Goal: Transaction & Acquisition: Purchase product/service

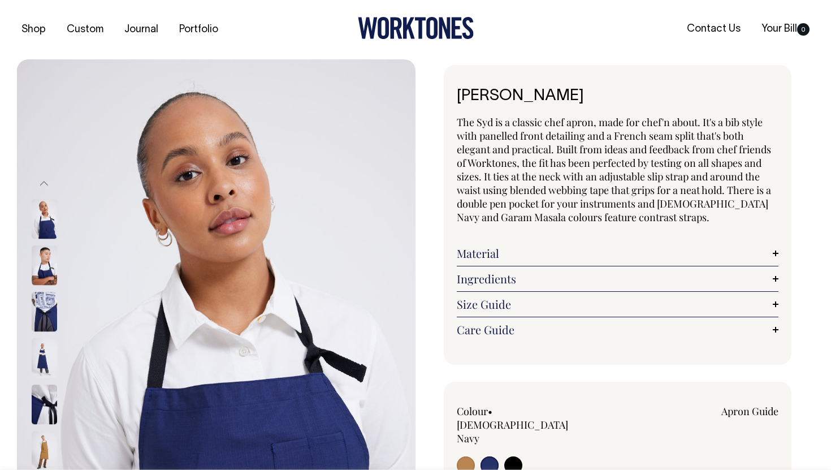
select select "[DEMOGRAPHIC_DATA] Navy"
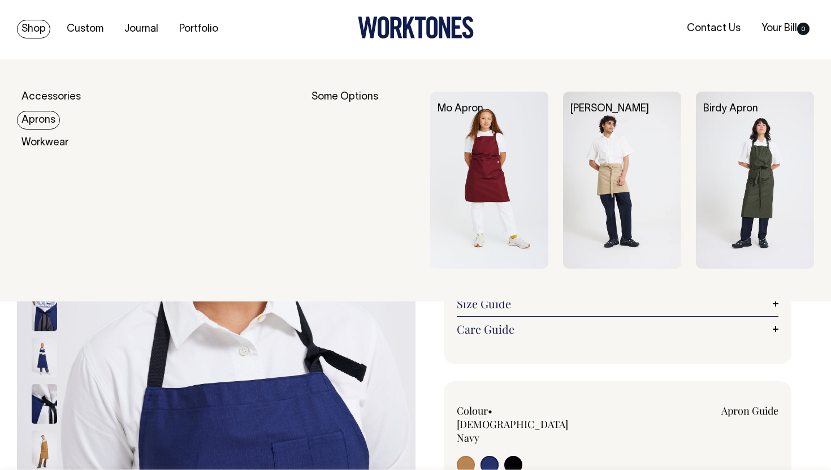
click at [44, 118] on link "Aprons" at bounding box center [38, 120] width 43 height 19
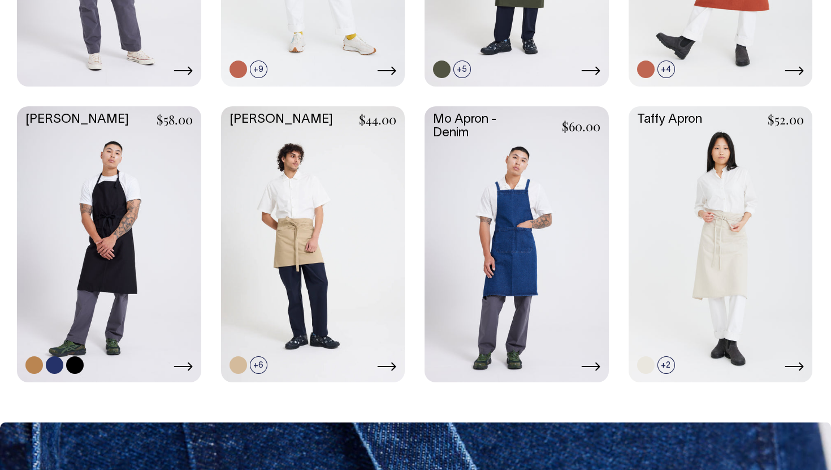
click at [128, 177] on link at bounding box center [109, 243] width 184 height 274
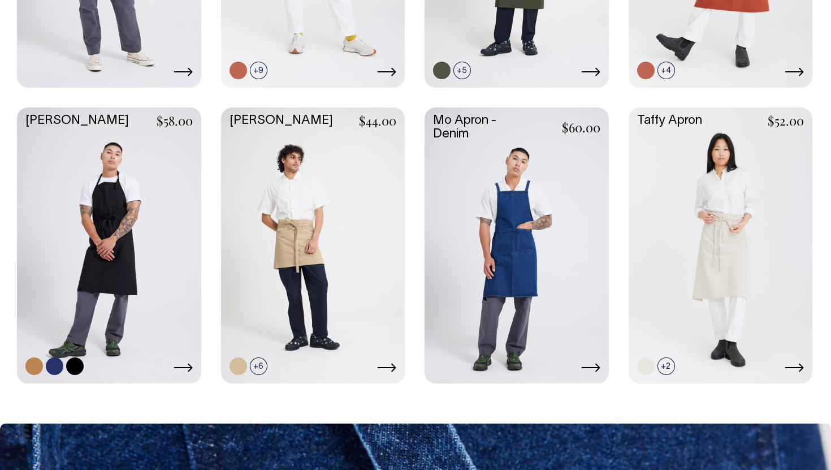
scroll to position [535, 0]
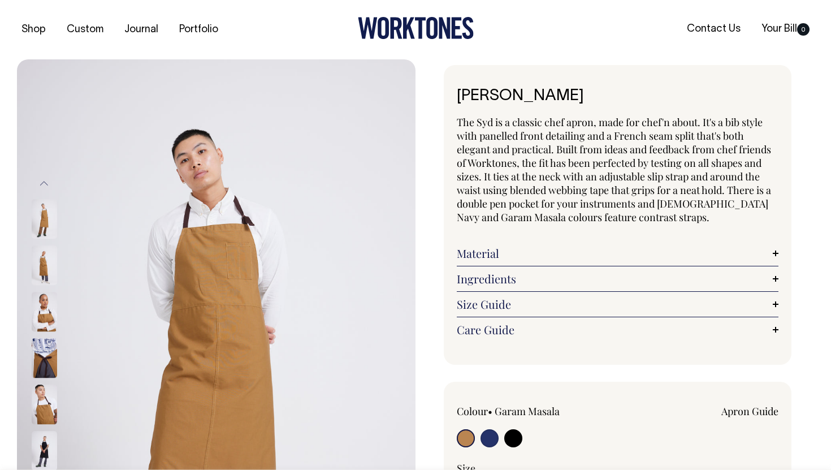
click at [492, 435] on input "radio" at bounding box center [489, 438] width 18 height 18
radio input "true"
select select "[DEMOGRAPHIC_DATA] Navy"
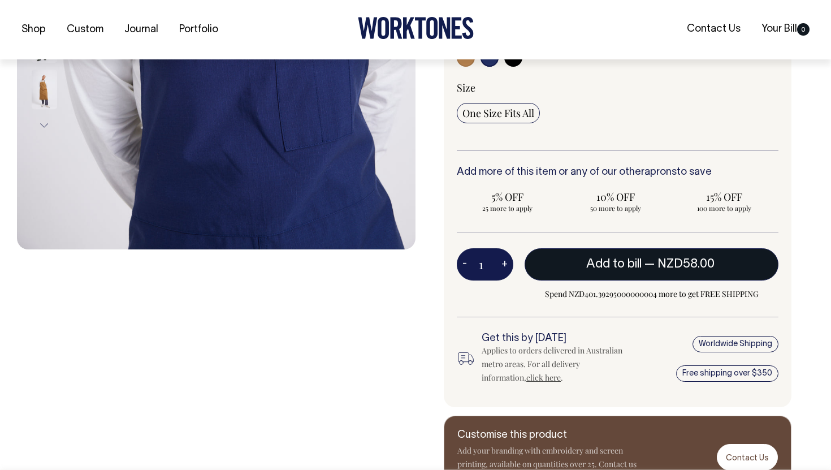
scroll to position [408, 0]
click at [639, 248] on button "Add to bill — NZD58.00" at bounding box center [651, 264] width 254 height 32
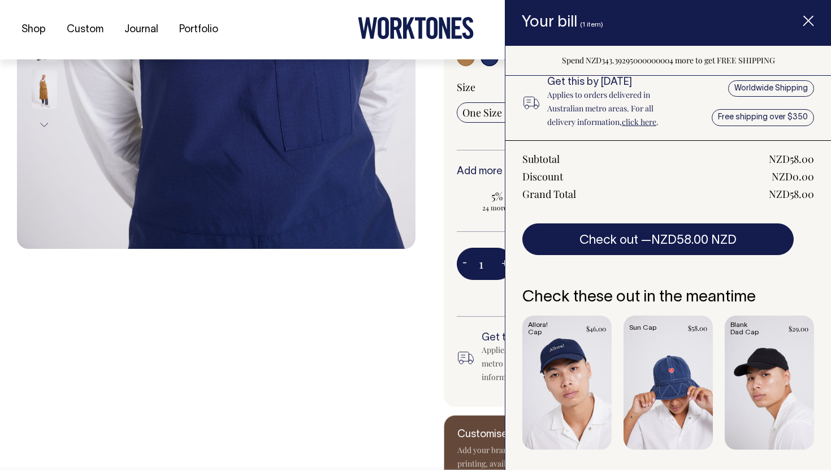
scroll to position [0, 0]
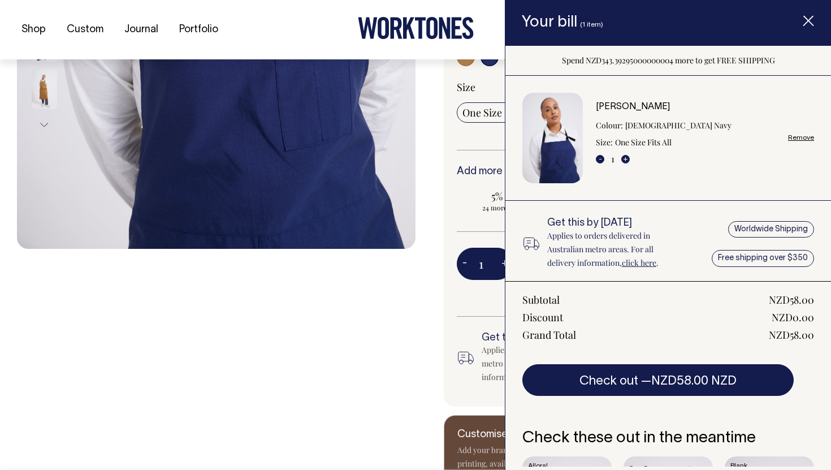
click at [378, 340] on div at bounding box center [216, 74] width 398 height 847
click at [806, 21] on icon "Item added to your cart" at bounding box center [807, 21] width 11 height 11
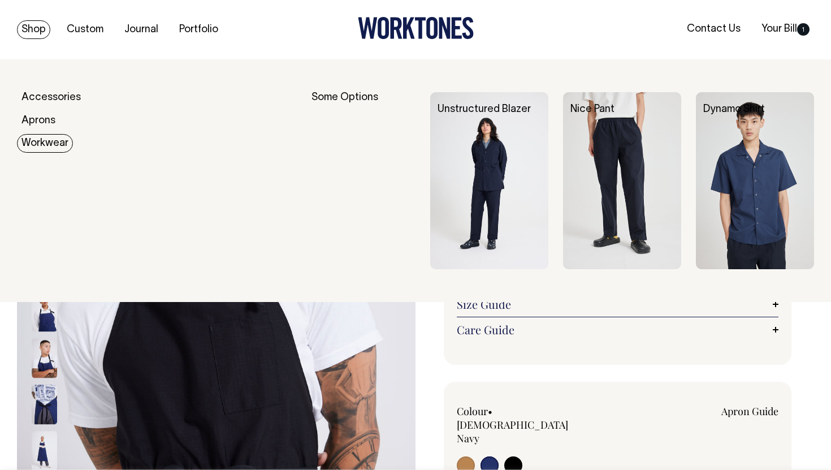
click at [32, 139] on link "Workwear" at bounding box center [45, 143] width 56 height 19
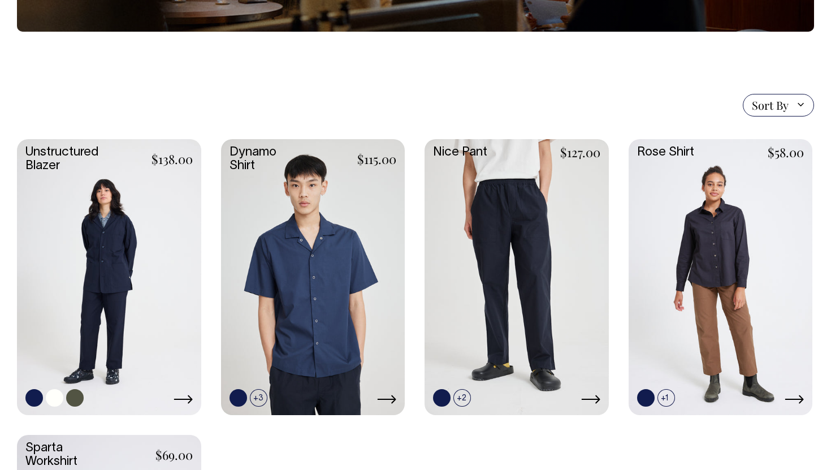
click at [99, 271] on link at bounding box center [109, 276] width 184 height 274
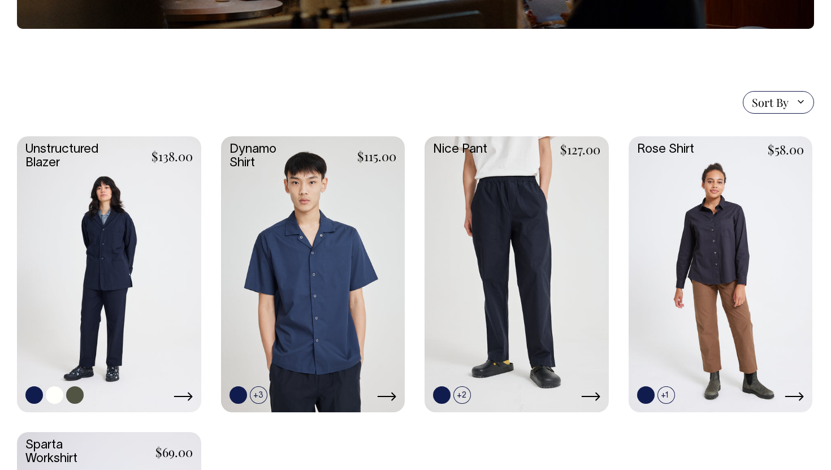
scroll to position [243, 0]
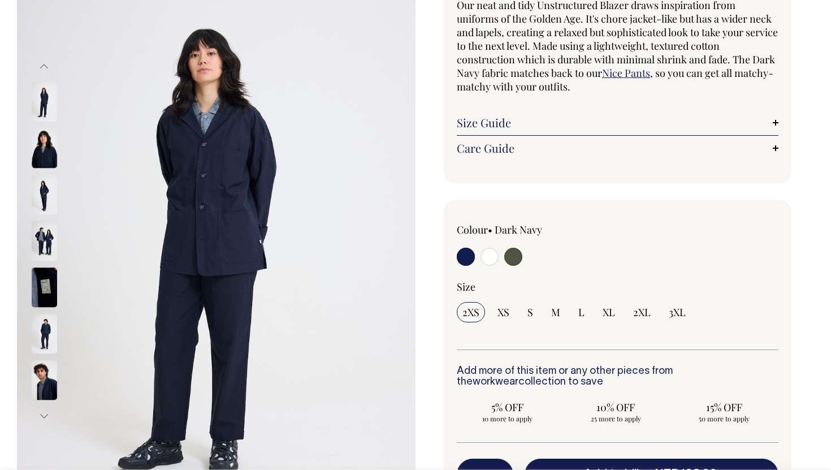
scroll to position [118, 0]
click at [776, 121] on link "Size Guide" at bounding box center [618, 122] width 322 height 14
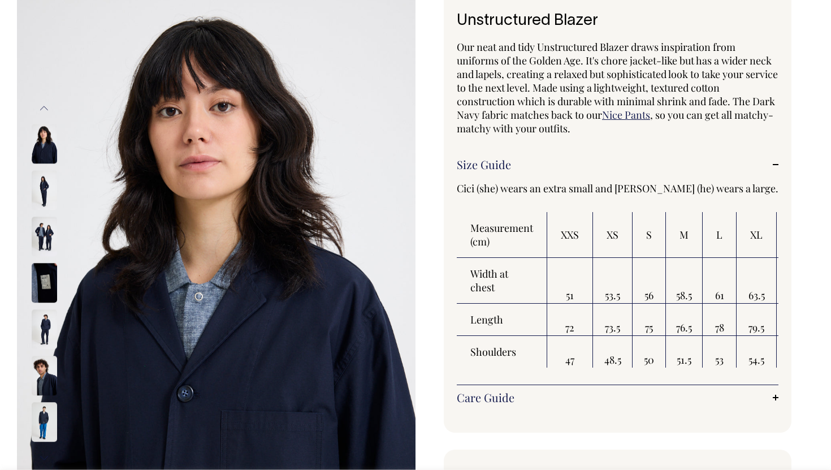
scroll to position [76, 0]
click at [44, 237] on img at bounding box center [44, 236] width 25 height 40
click at [34, 415] on img at bounding box center [44, 422] width 25 height 40
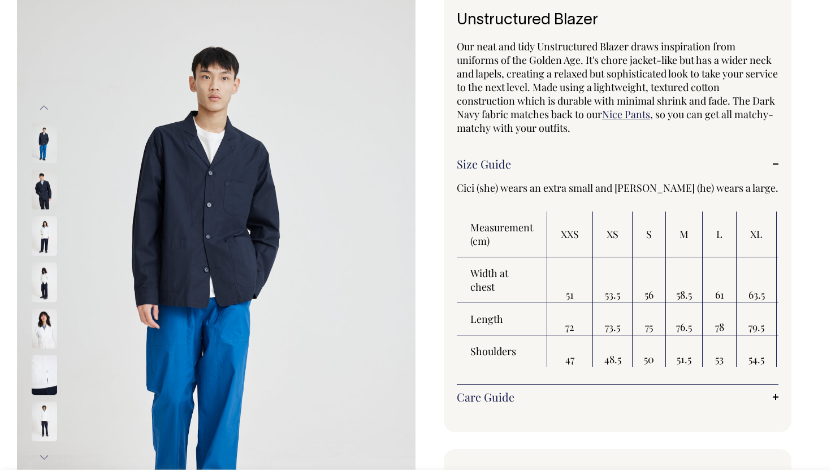
click at [45, 181] on img at bounding box center [44, 190] width 25 height 40
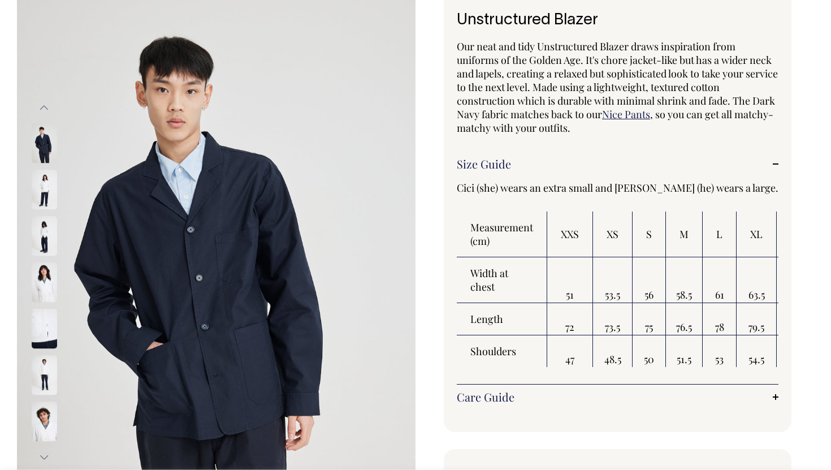
click at [45, 153] on img at bounding box center [44, 144] width 25 height 40
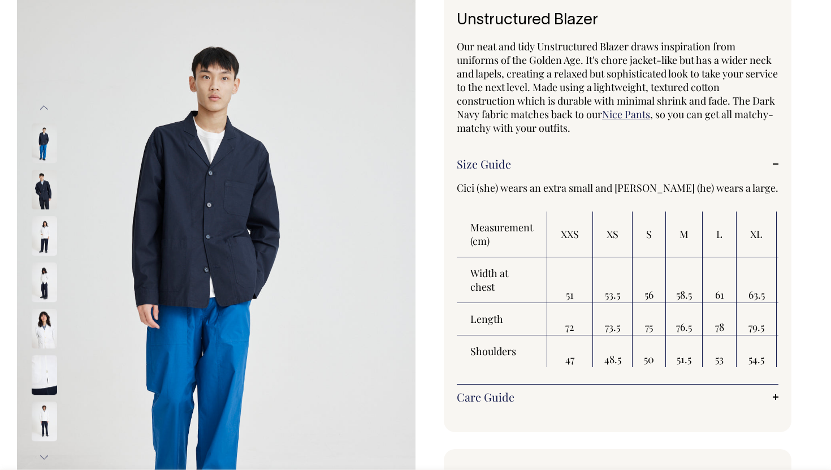
click at [44, 97] on button "Previous" at bounding box center [44, 107] width 17 height 25
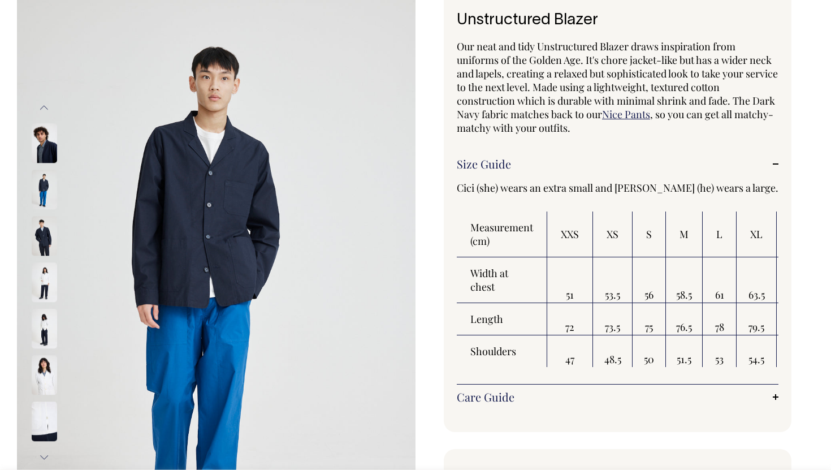
click at [44, 97] on button "Previous" at bounding box center [44, 107] width 17 height 25
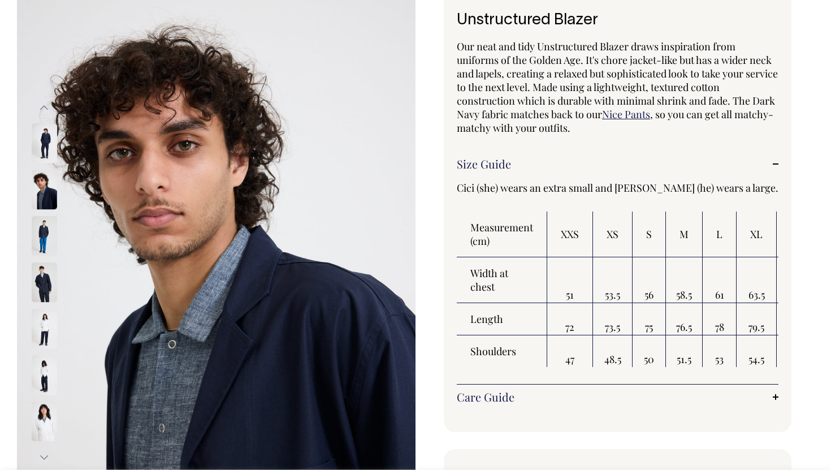
click at [44, 97] on button "Previous" at bounding box center [44, 107] width 17 height 25
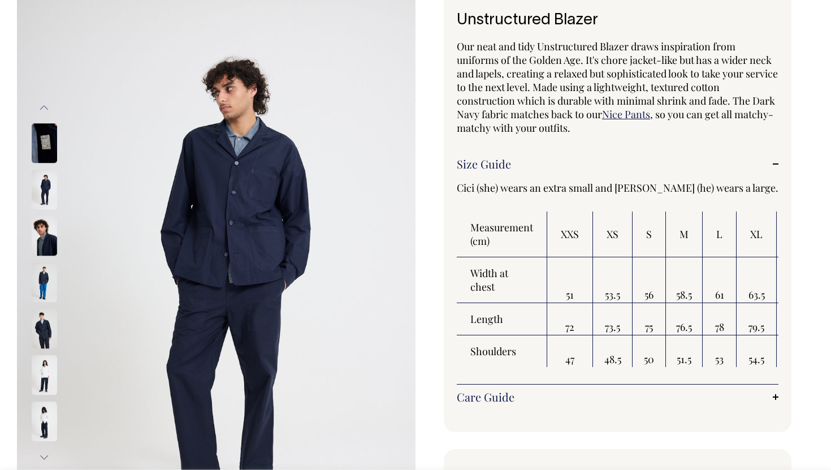
click at [44, 97] on button "Previous" at bounding box center [44, 107] width 17 height 25
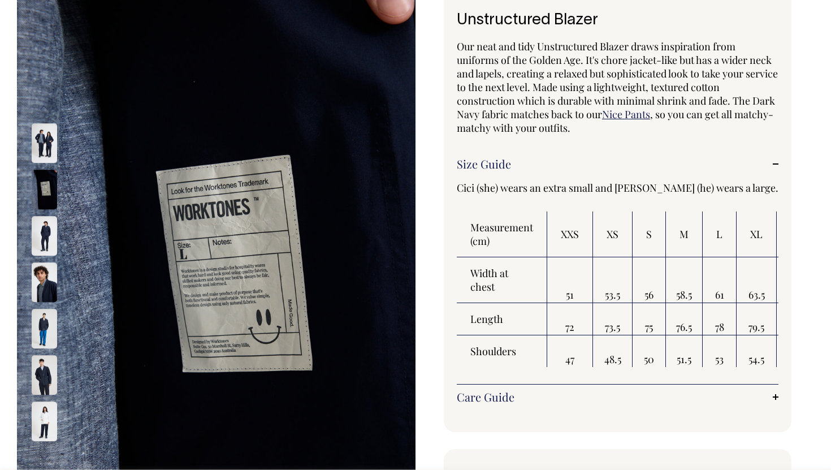
click at [44, 97] on button "Previous" at bounding box center [44, 107] width 17 height 25
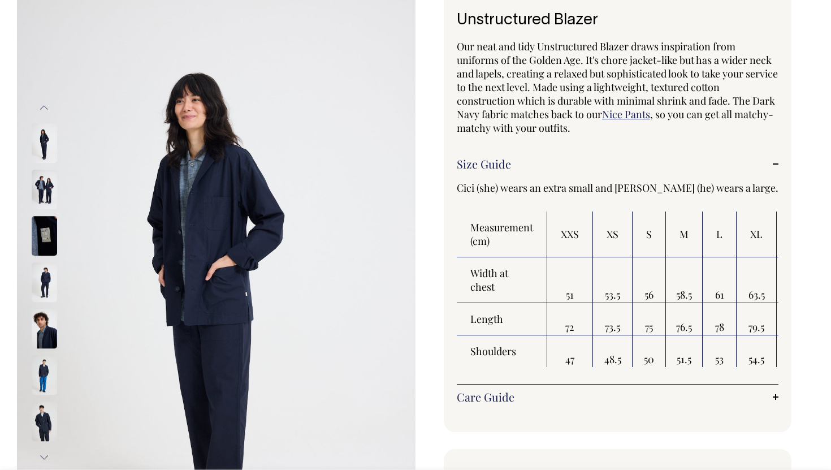
click at [44, 190] on img at bounding box center [44, 190] width 25 height 40
click at [38, 190] on img at bounding box center [44, 190] width 25 height 40
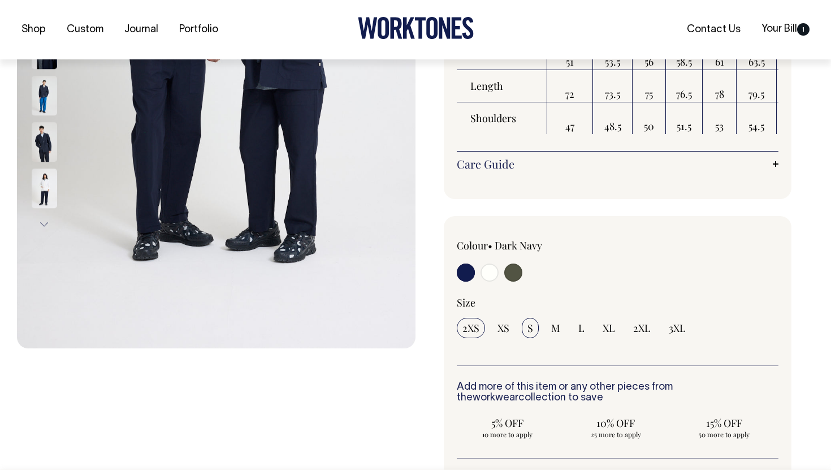
scroll to position [309, 0]
click at [532, 326] on span "S" at bounding box center [530, 327] width 6 height 14
click at [532, 326] on input "S" at bounding box center [530, 327] width 17 height 20
radio input "true"
select select "S"
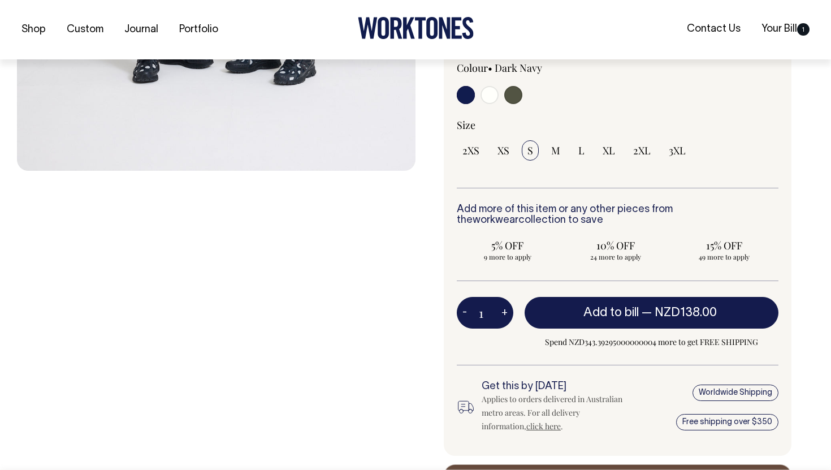
scroll to position [487, 0]
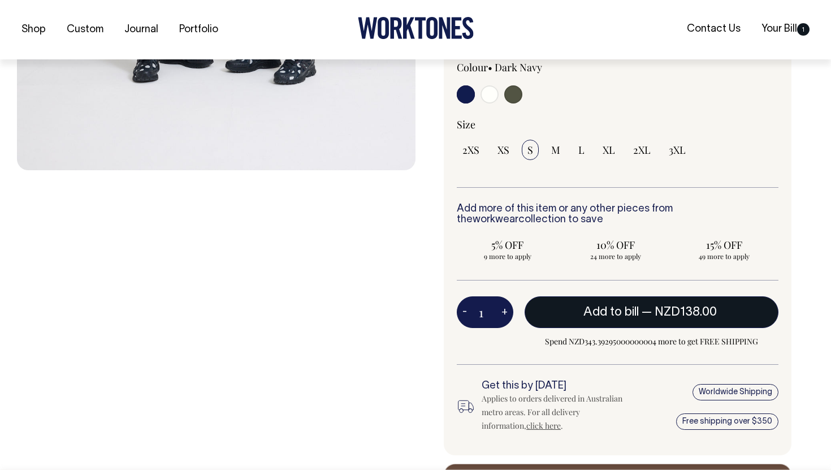
click at [636, 310] on span "Add to bill" at bounding box center [610, 311] width 55 height 11
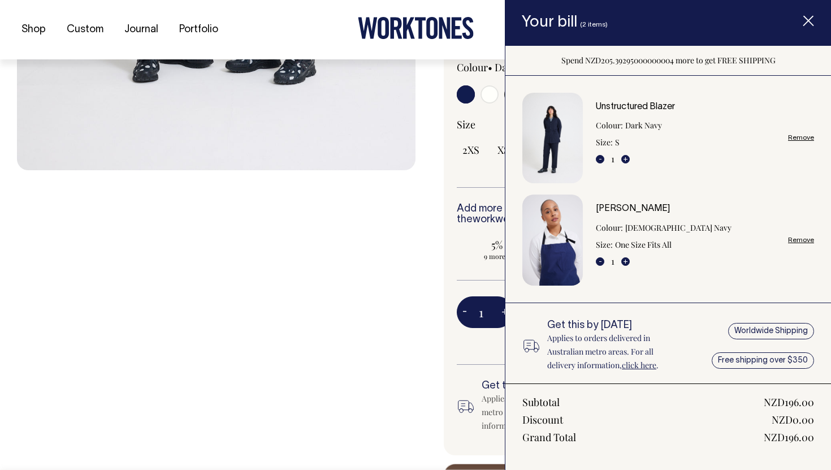
click at [811, 25] on icon "Item added to your cart" at bounding box center [807, 21] width 11 height 11
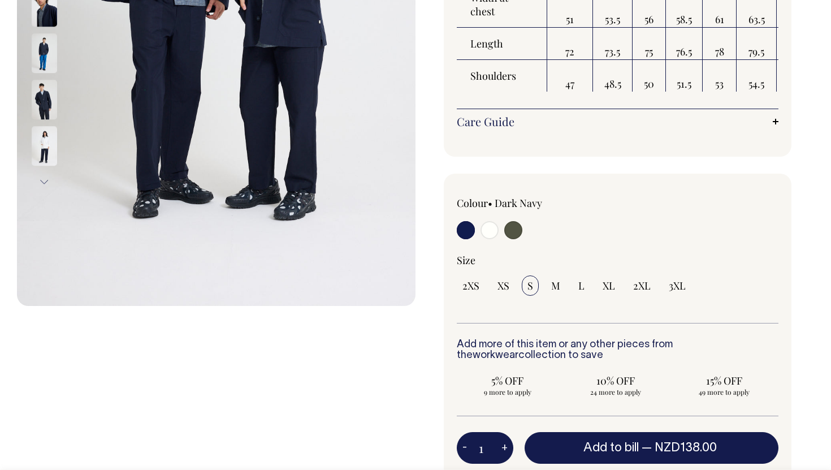
click at [489, 221] on input "radio" at bounding box center [489, 230] width 18 height 18
radio input "true"
select select "Off-White"
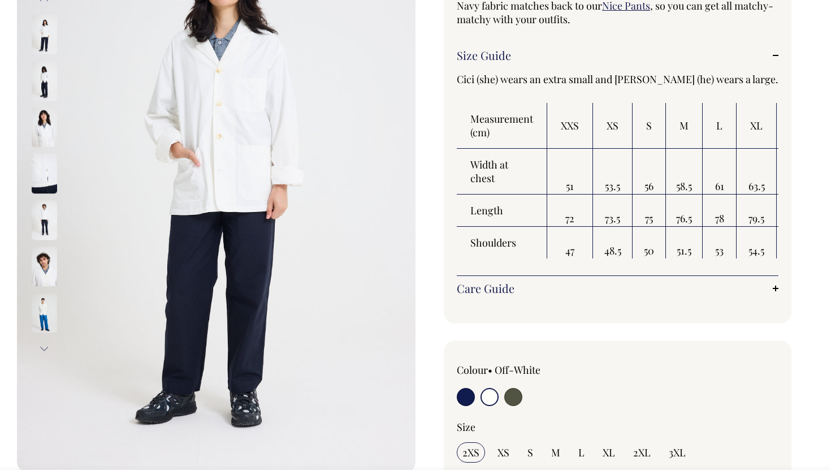
click at [510, 385] on div "Colour • Off-White" at bounding box center [521, 386] width 129 height 46
click at [510, 392] on input "radio" at bounding box center [513, 396] width 18 height 18
radio input "true"
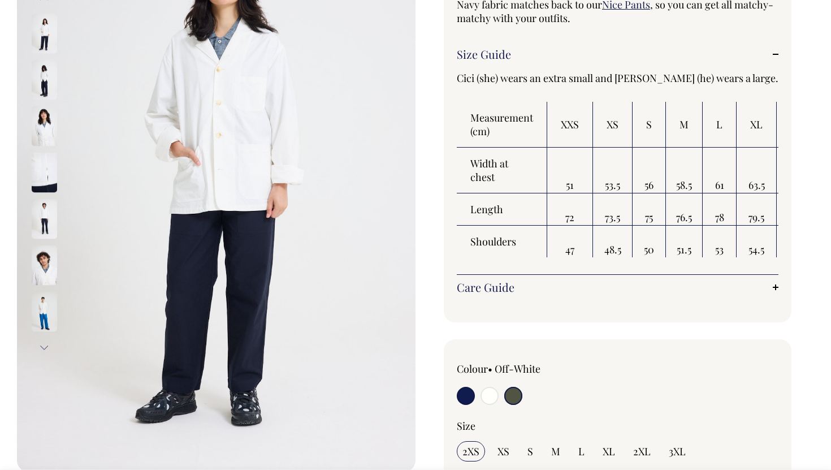
radio input "true"
select select "Olive"
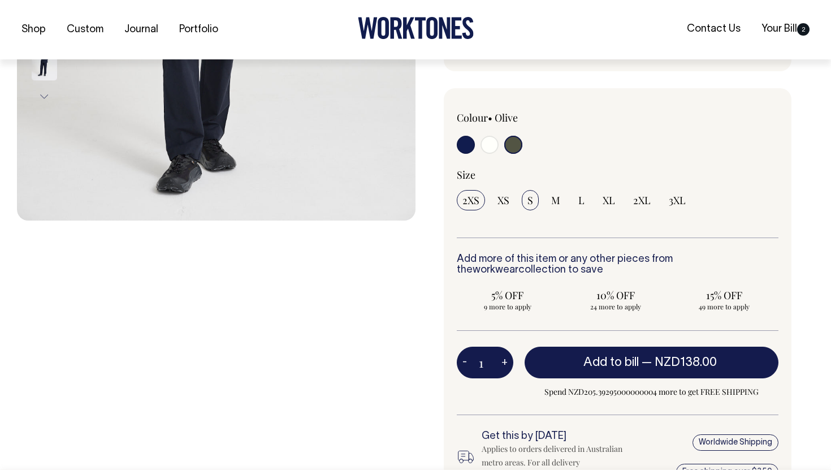
scroll to position [437, 0]
click at [529, 198] on span "S" at bounding box center [530, 200] width 6 height 14
click at [529, 198] on input "S" at bounding box center [530, 199] width 17 height 20
radio input "true"
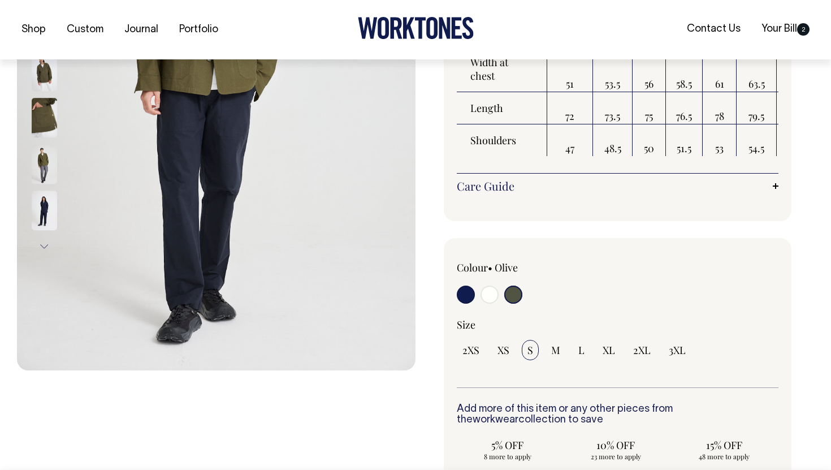
click at [463, 294] on input "radio" at bounding box center [466, 294] width 18 height 18
radio input "true"
select select "Dark Navy"
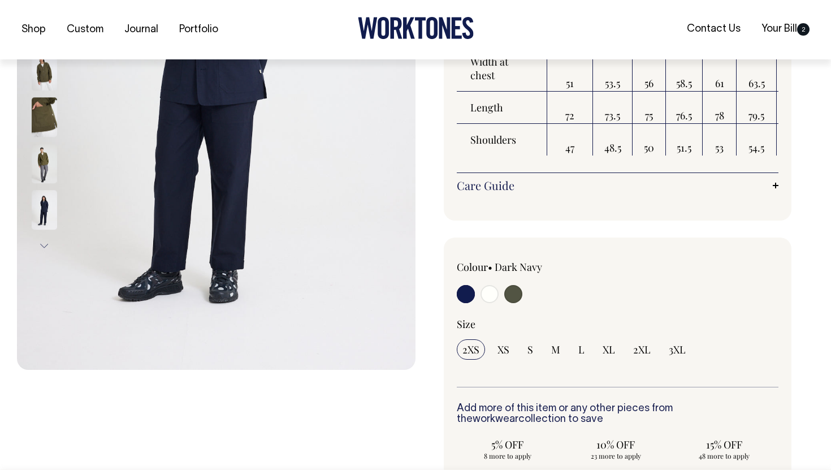
scroll to position [288, 0]
click at [531, 348] on span "S" at bounding box center [530, 349] width 6 height 14
click at [531, 348] on input "S" at bounding box center [530, 349] width 17 height 20
radio input "true"
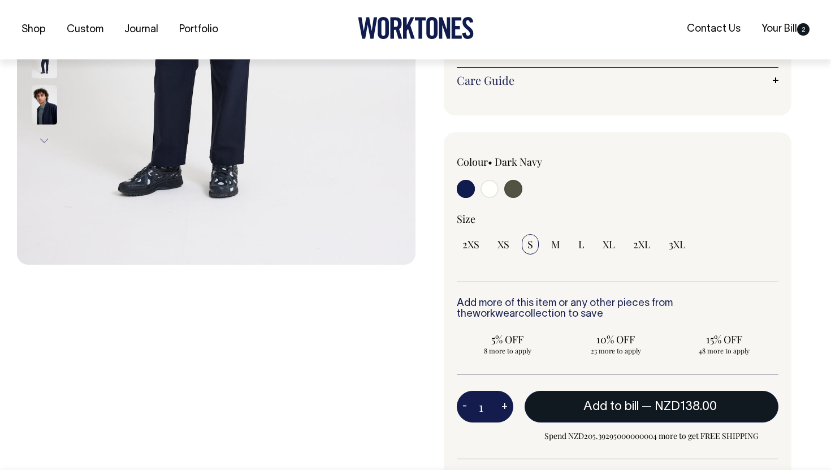
click at [622, 411] on button "Add to bill — NZD138.00" at bounding box center [651, 406] width 254 height 32
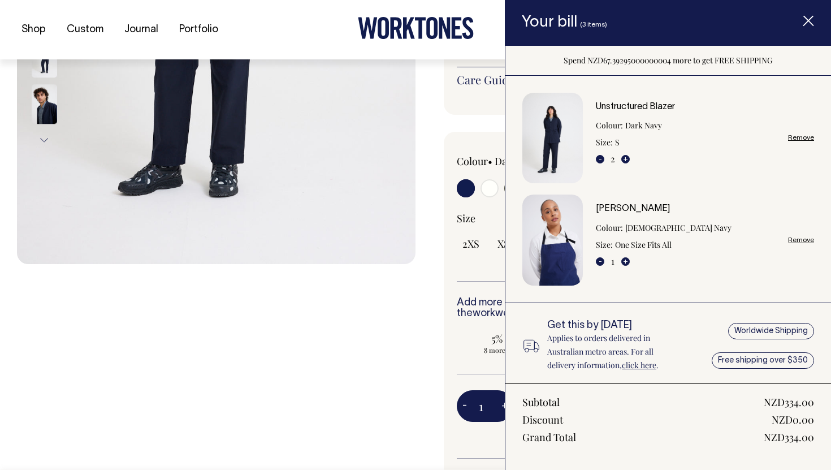
click at [810, 24] on icon "Item added to your cart" at bounding box center [807, 21] width 11 height 11
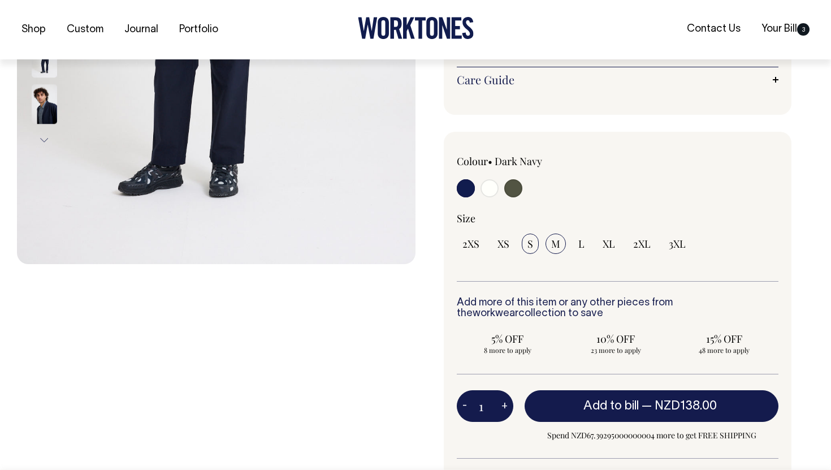
click at [555, 246] on span "M" at bounding box center [555, 244] width 9 height 14
click at [555, 246] on input "M" at bounding box center [555, 243] width 20 height 20
radio input "true"
select select "M"
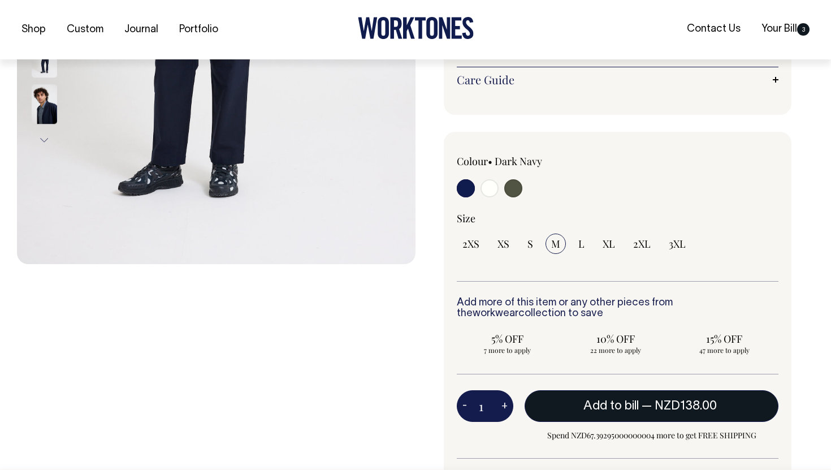
click at [611, 406] on span "Add to bill" at bounding box center [610, 405] width 55 height 11
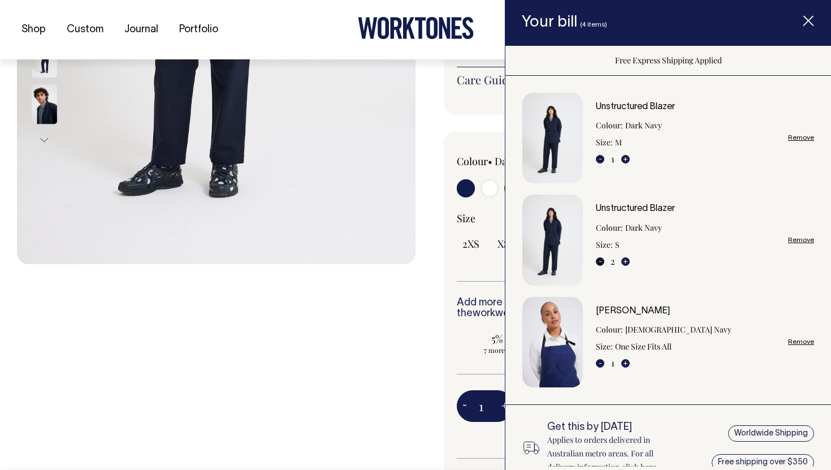
click at [599, 261] on button "-" at bounding box center [600, 261] width 8 height 8
type input "1"
click at [415, 318] on div "Unstructured Blazer Our neat and tidy Unstructured Blazer draws inspiration fro…" at bounding box center [614, 156] width 398 height 968
click at [802, 24] on icon "Item added to your cart" at bounding box center [807, 21] width 11 height 11
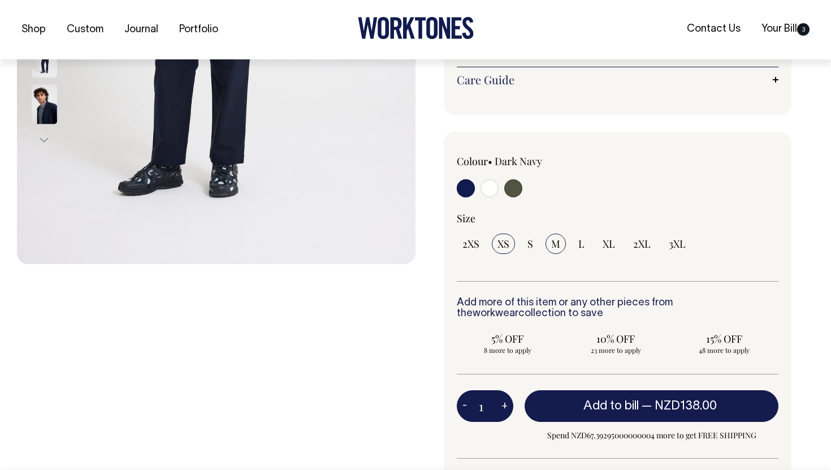
click at [501, 242] on span "XS" at bounding box center [503, 244] width 12 height 14
click at [501, 242] on input "XS" at bounding box center [503, 243] width 23 height 20
radio input "true"
select select "XS"
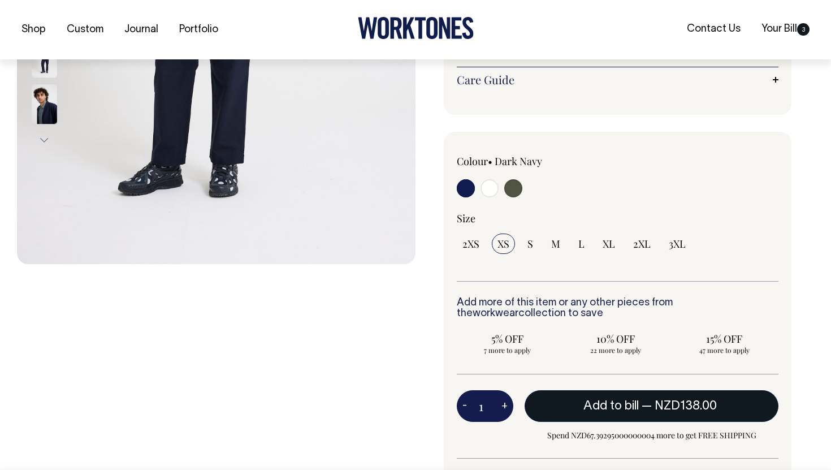
click at [579, 406] on button "Add to bill — NZD138.00" at bounding box center [651, 406] width 254 height 32
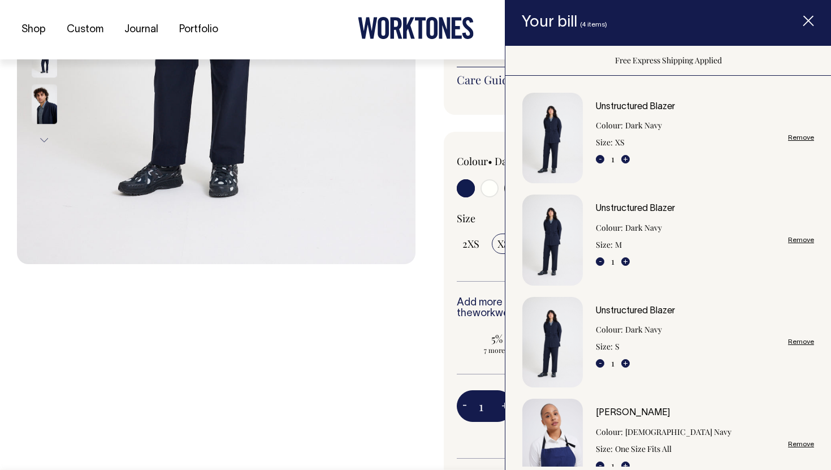
click at [348, 308] on div "Previous Next" at bounding box center [216, 154] width 398 height 974
click at [805, 21] on icon "Item added to your cart" at bounding box center [807, 21] width 11 height 11
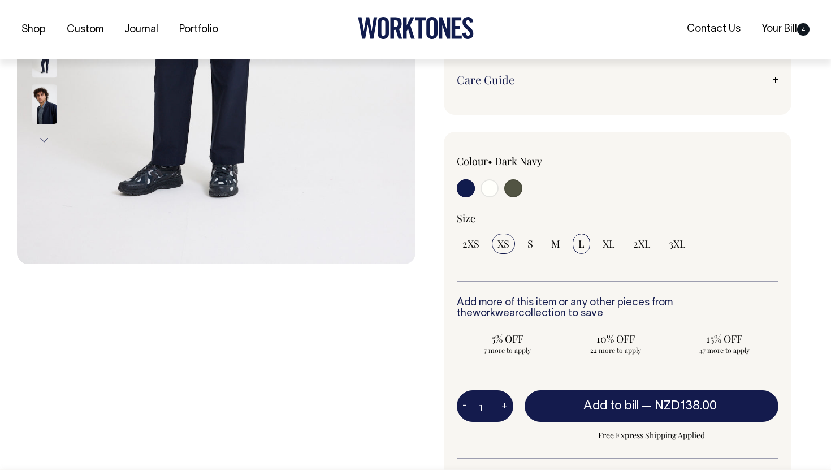
click at [577, 243] on input "L" at bounding box center [581, 243] width 18 height 20
radio input "true"
select select "L"
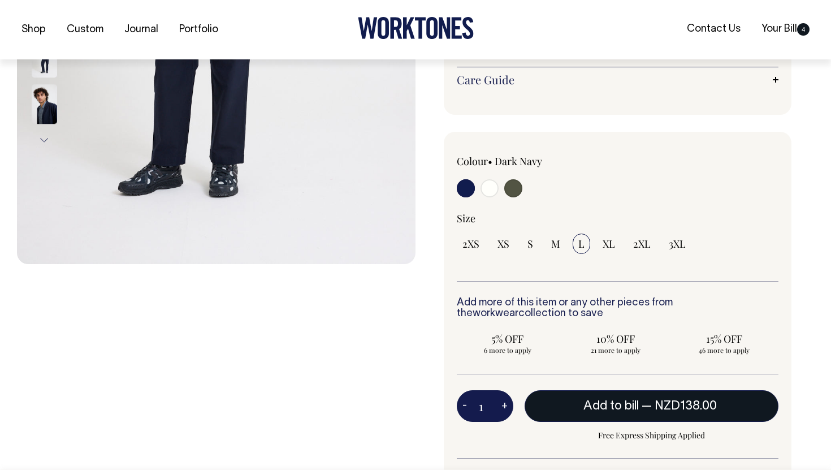
click at [597, 403] on span "Add to bill" at bounding box center [610, 405] width 55 height 11
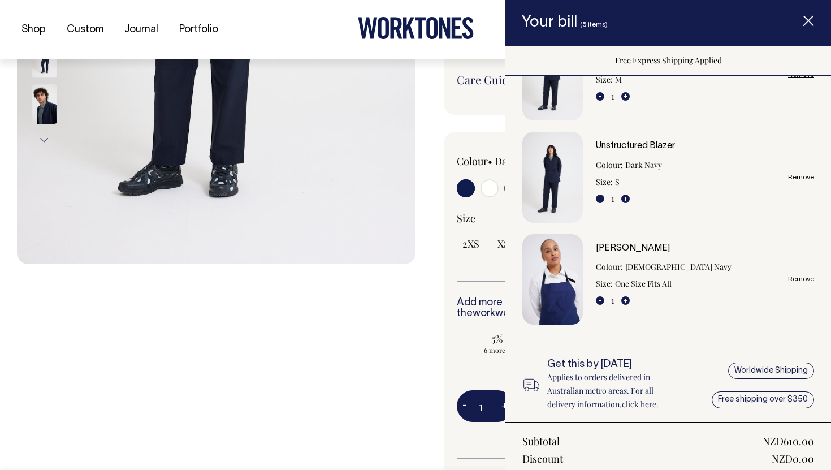
scroll to position [277, 0]
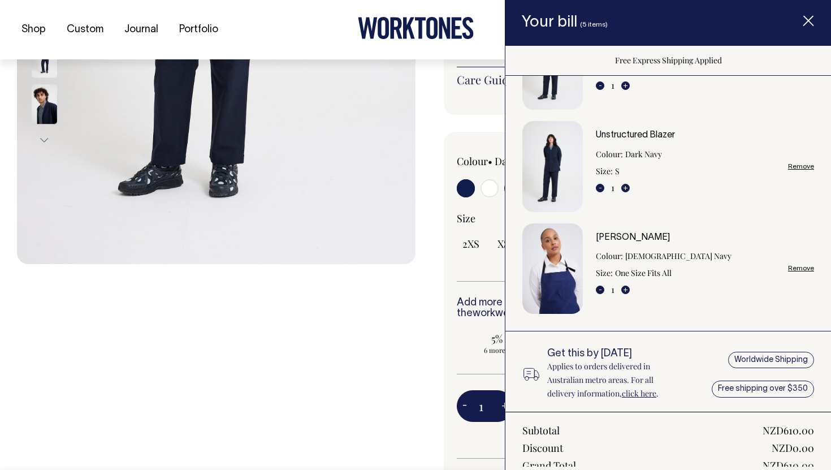
click at [392, 337] on div "Previous Next" at bounding box center [216, 154] width 398 height 974
click at [802, 21] on icon "Item added to your cart" at bounding box center [807, 21] width 11 height 11
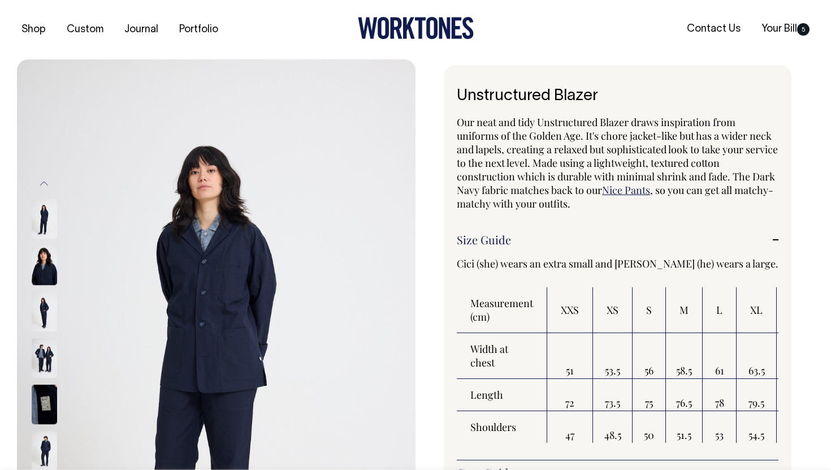
scroll to position [0, 0]
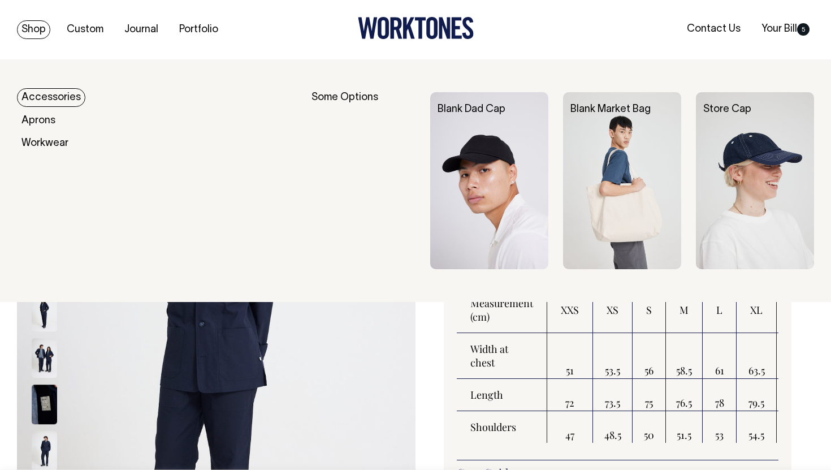
click at [29, 22] on link "Shop" at bounding box center [33, 29] width 33 height 19
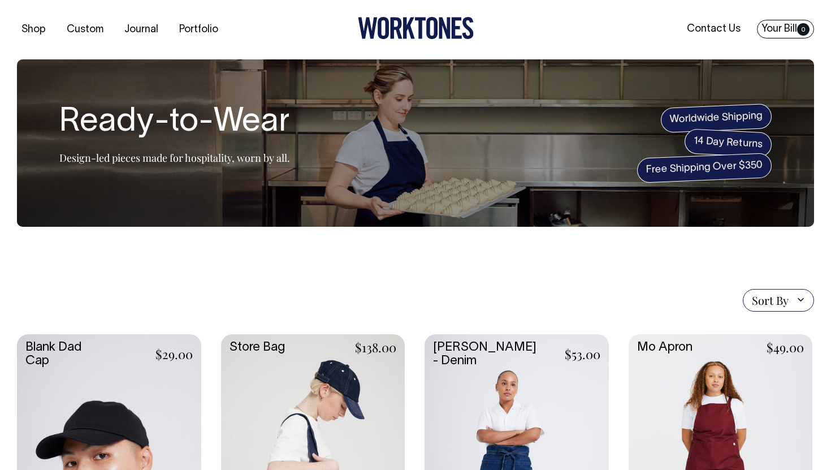
click at [788, 33] on link "Your Bill 0" at bounding box center [785, 29] width 57 height 19
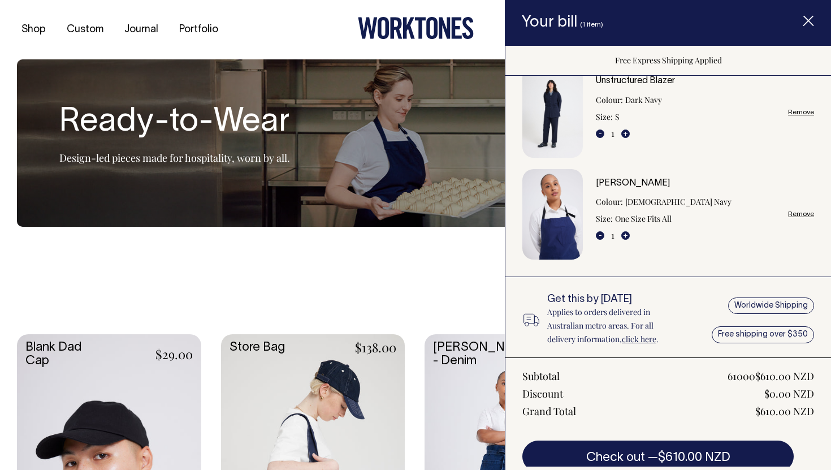
scroll to position [549, 0]
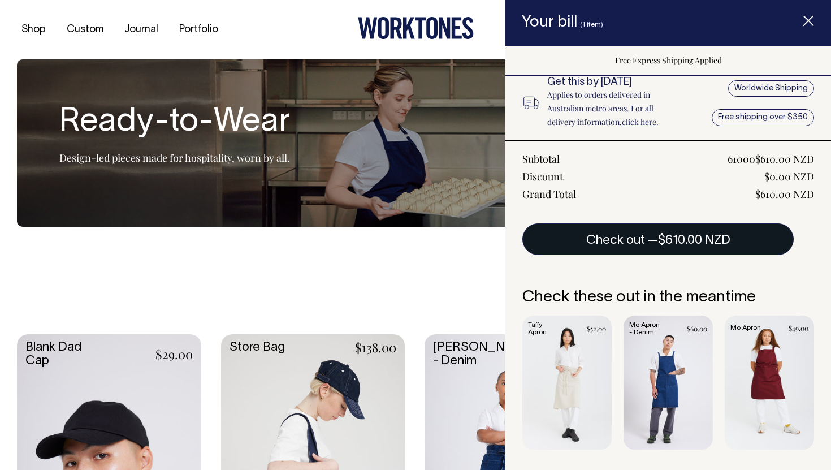
click at [668, 245] on span "$610.00 NZD" at bounding box center [694, 240] width 72 height 11
